Goal: Answer question/provide support: Share knowledge or assist other users

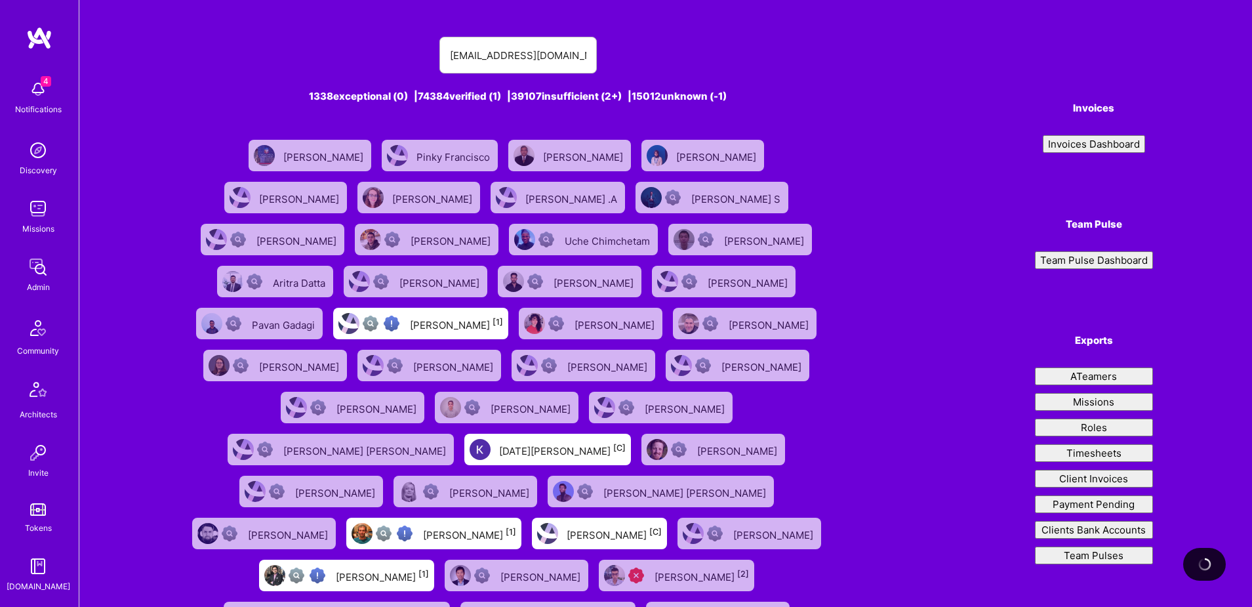
type input "[EMAIL_ADDRESS][DOMAIN_NAME]"
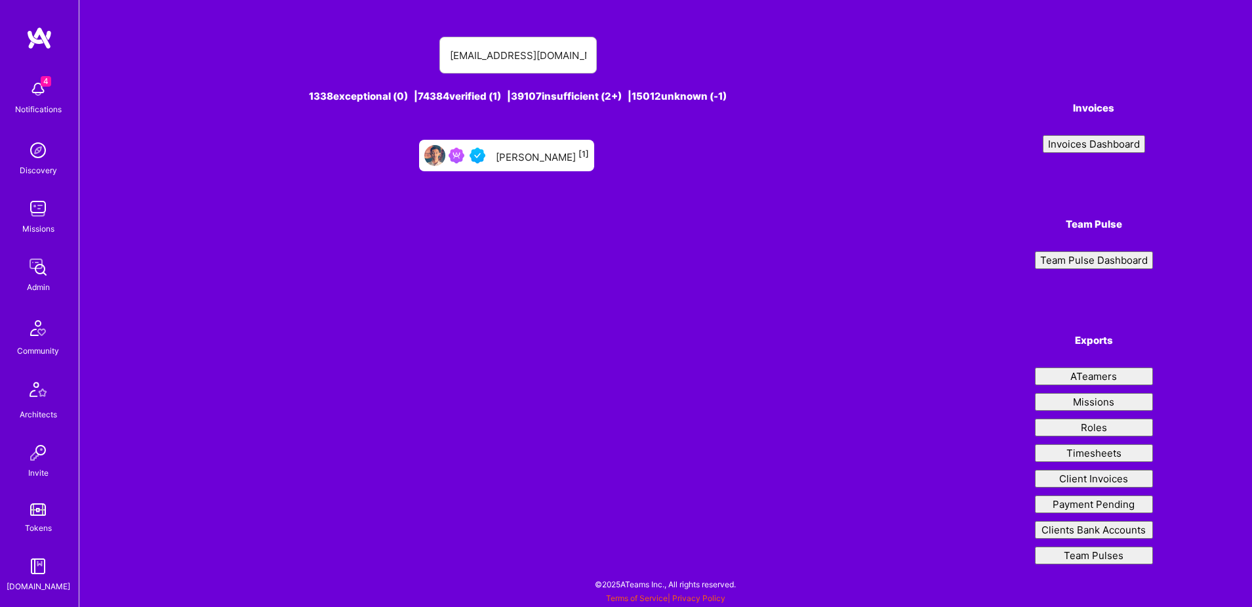
click at [516, 151] on div "Rodrigo Martins [1]" at bounding box center [542, 155] width 93 height 17
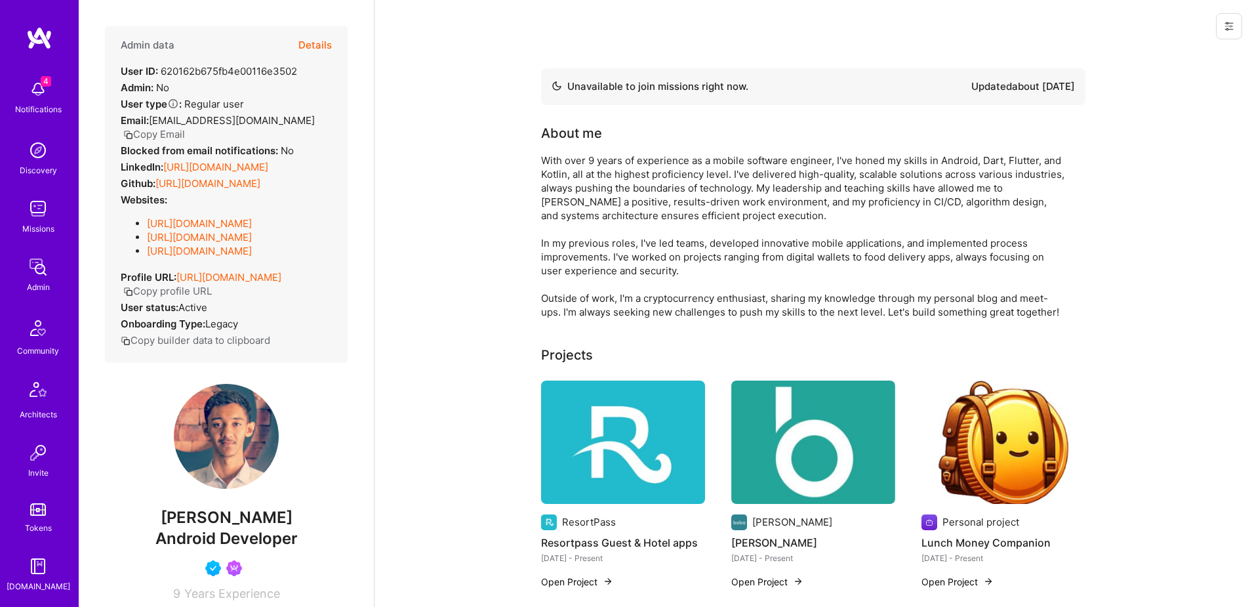
click at [315, 46] on button "Details" at bounding box center [314, 45] width 33 height 38
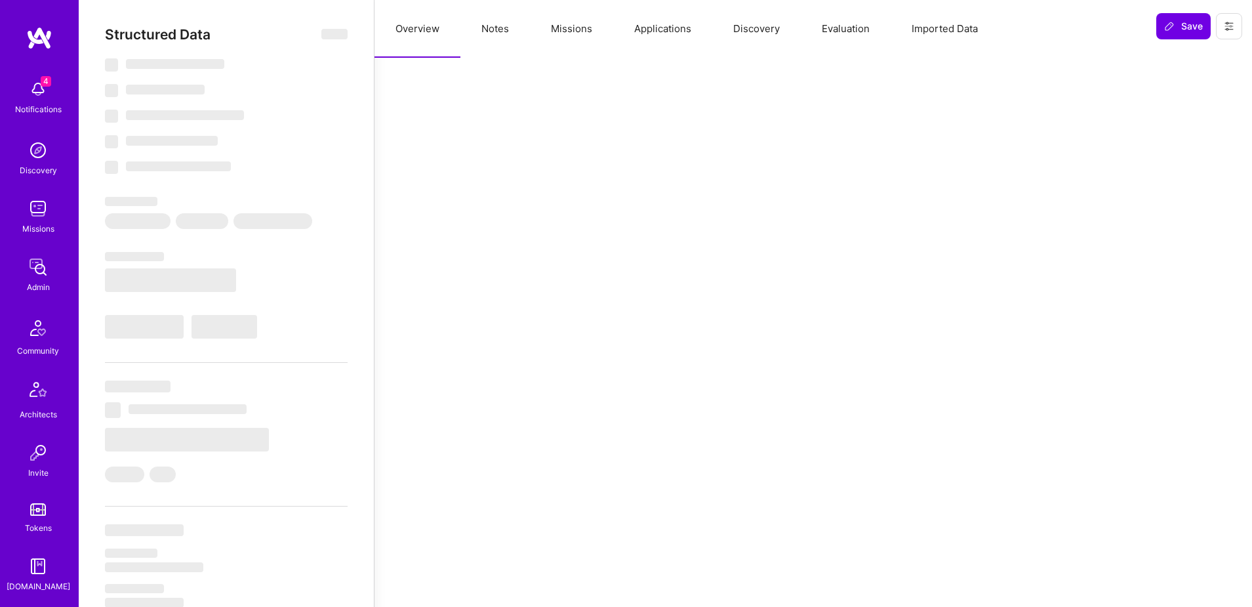
select select "Not Available"
select select "1 Month"
select select "5"
select select "4"
select select "6"
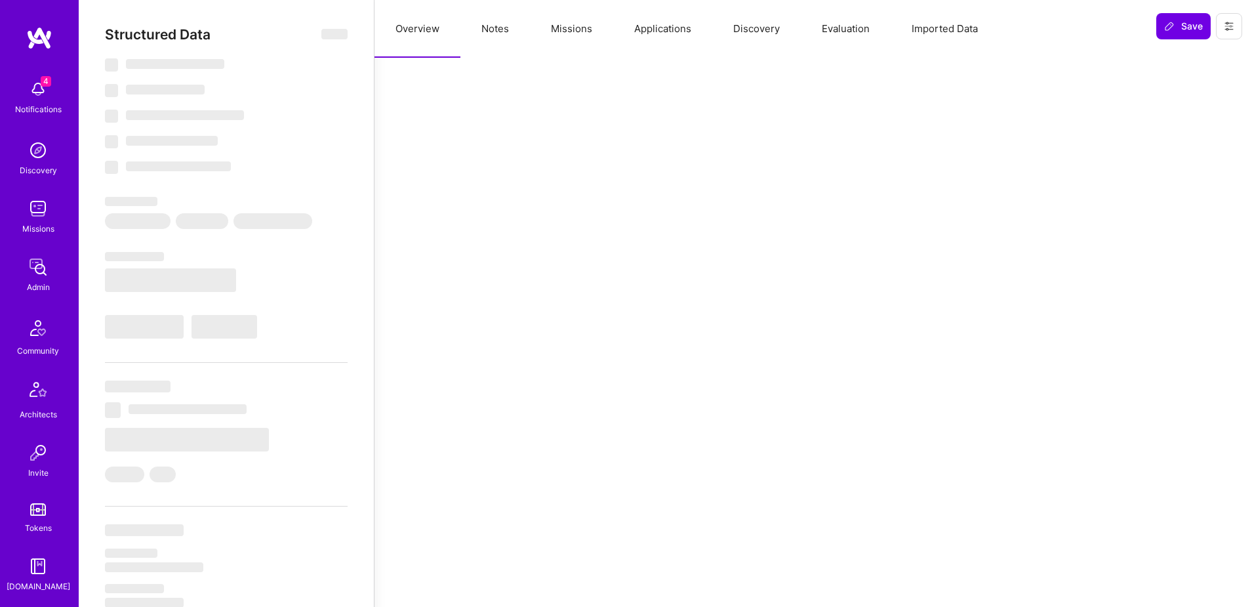
select select "7"
select select "CA"
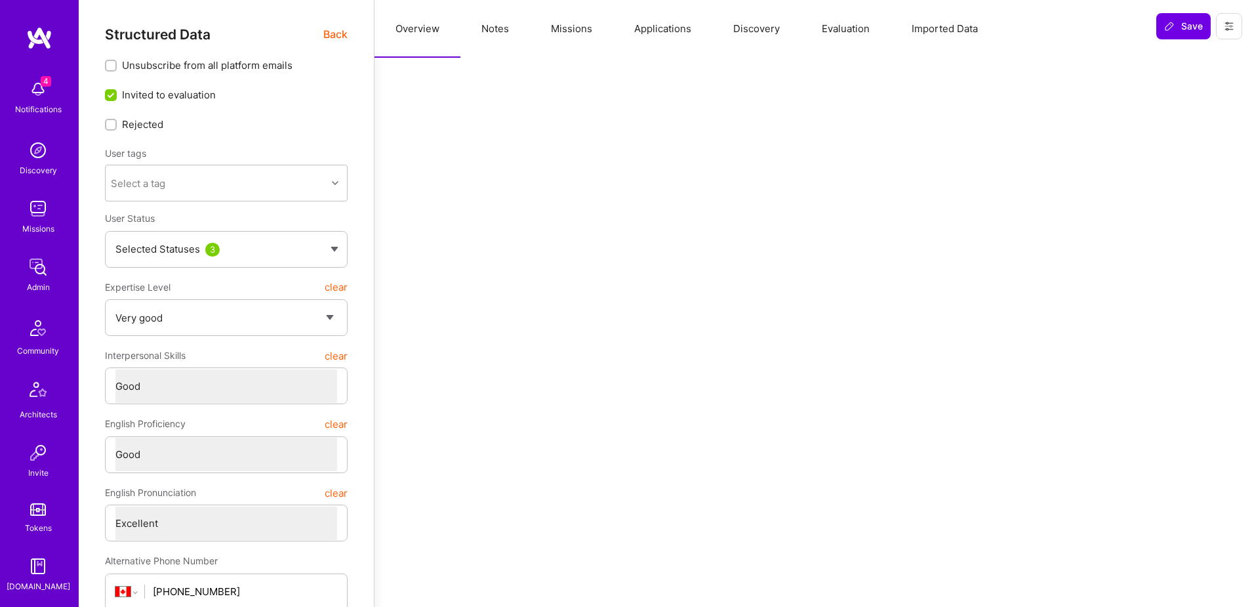
click at [571, 35] on button "Missions" at bounding box center [571, 29] width 83 height 58
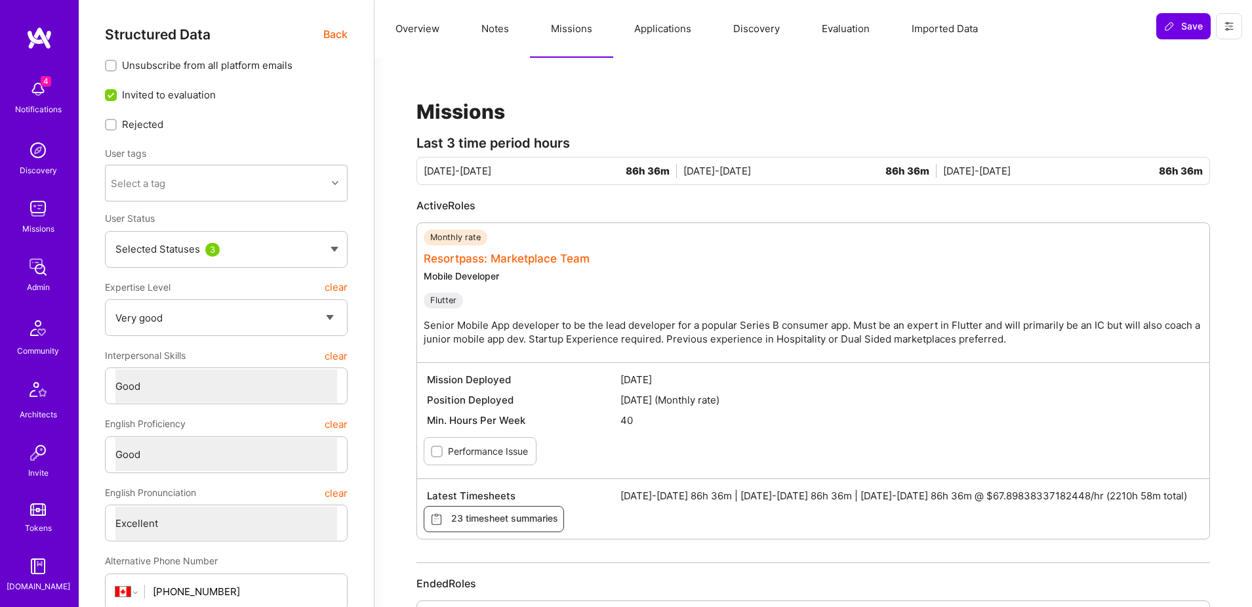
click at [537, 264] on link "Resortpass: Marketplace Team" at bounding box center [507, 258] width 166 height 13
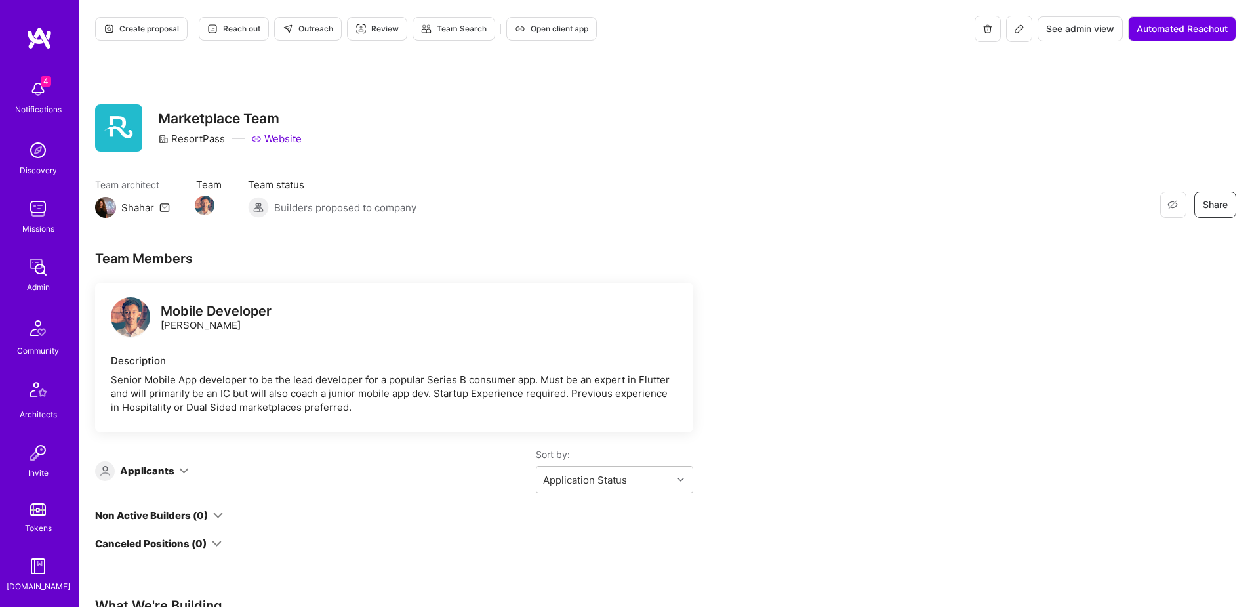
click at [1085, 33] on span "See admin view" at bounding box center [1080, 28] width 68 height 13
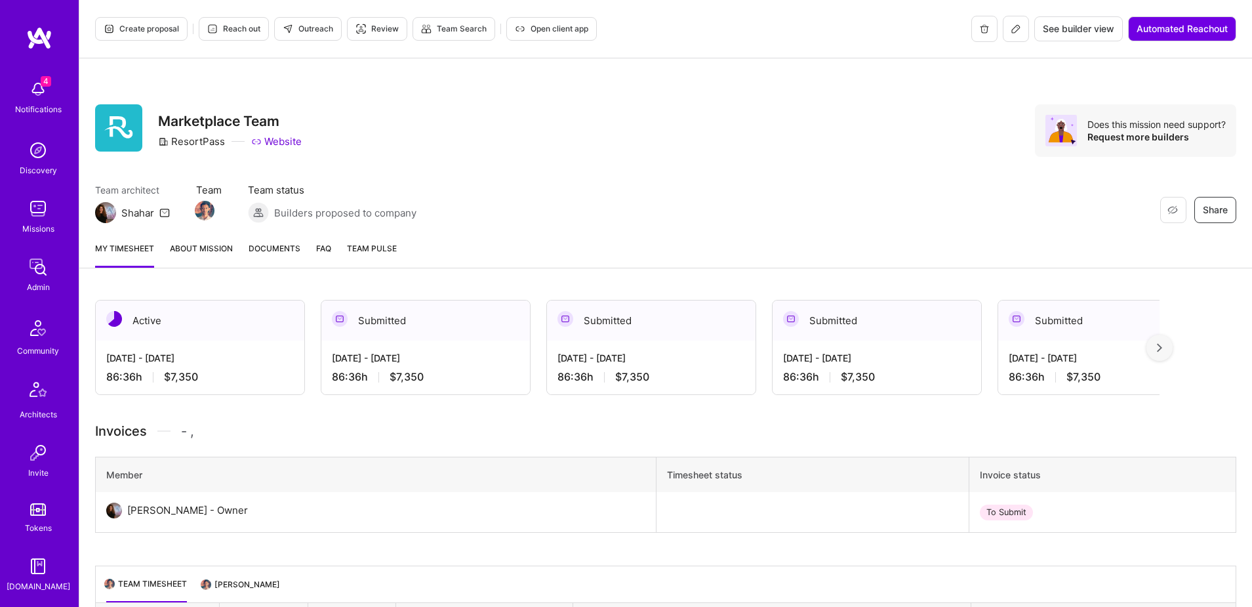
click at [275, 251] on span "Documents" at bounding box center [275, 248] width 52 height 14
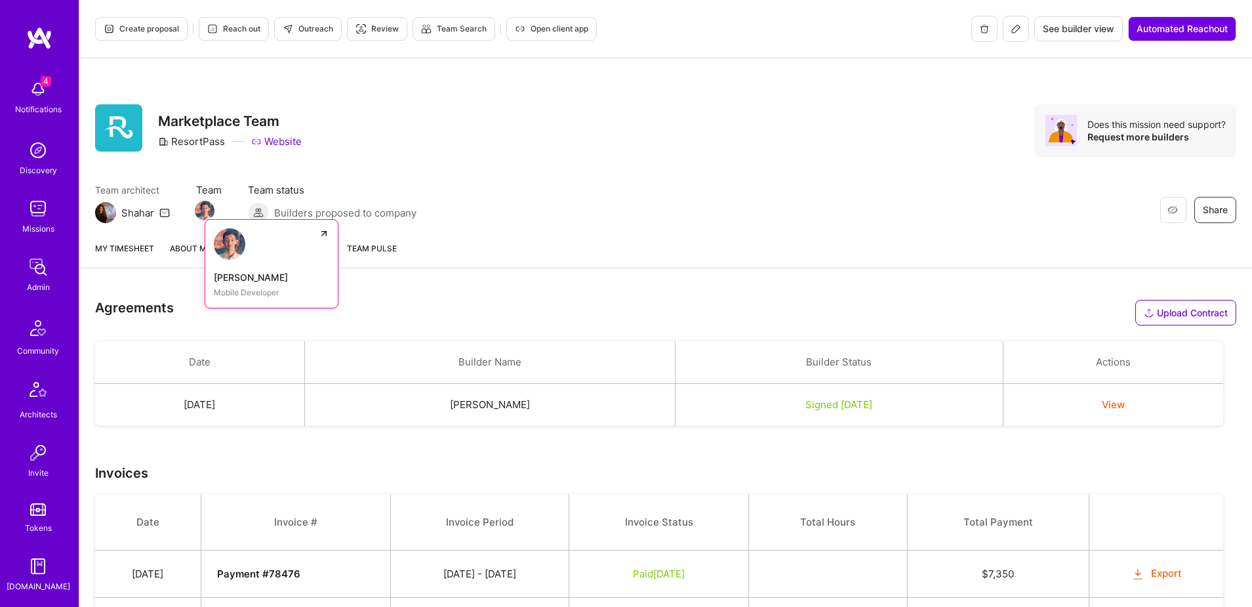
click at [206, 208] on img at bounding box center [205, 211] width 20 height 20
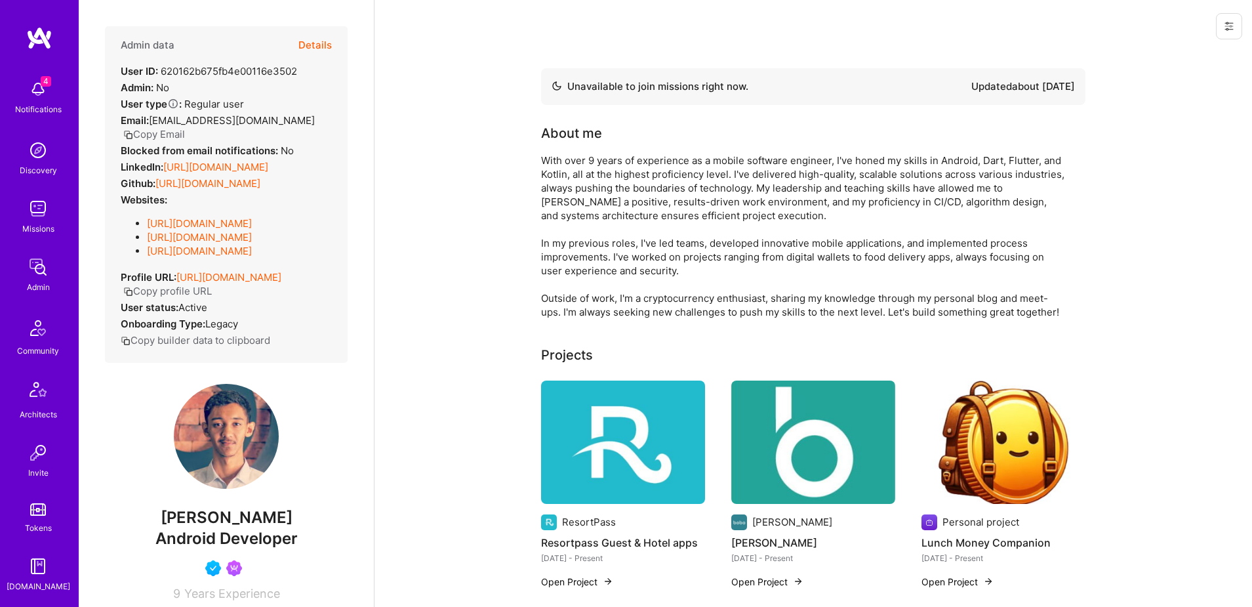
click at [1230, 28] on icon at bounding box center [1229, 26] width 10 height 10
click at [1168, 55] on button "Login as Rodrigo" at bounding box center [1173, 55] width 138 height 33
